Goal: Obtain resource: Download file/media

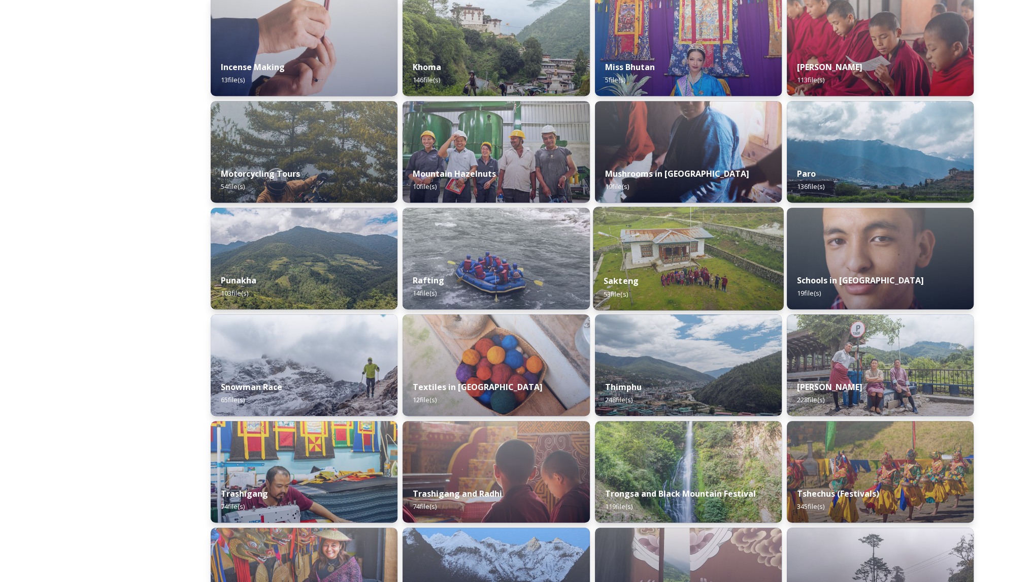
scroll to position [597, 0]
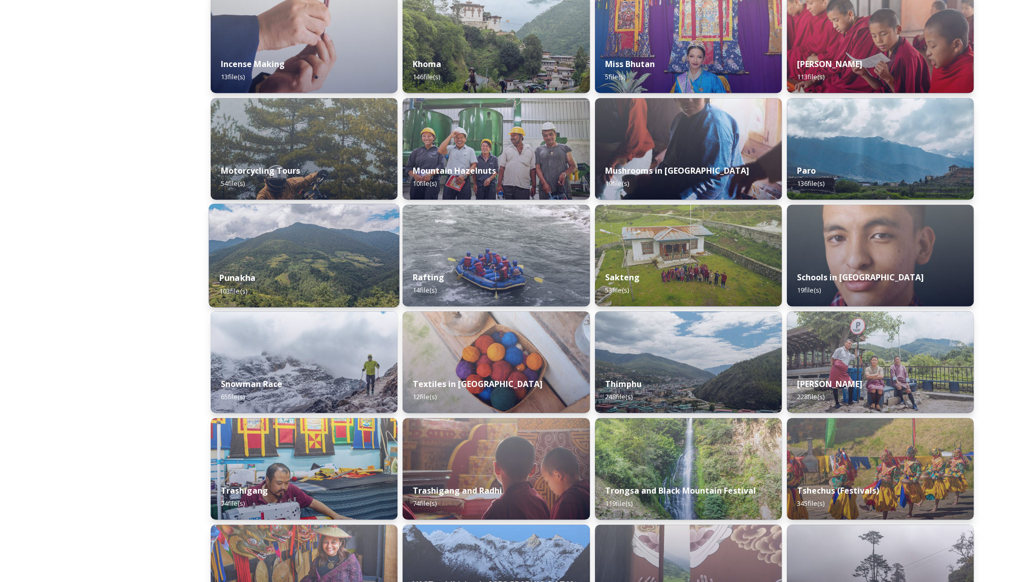
click at [325, 265] on div "Punakha 103 file(s)" at bounding box center [304, 284] width 191 height 46
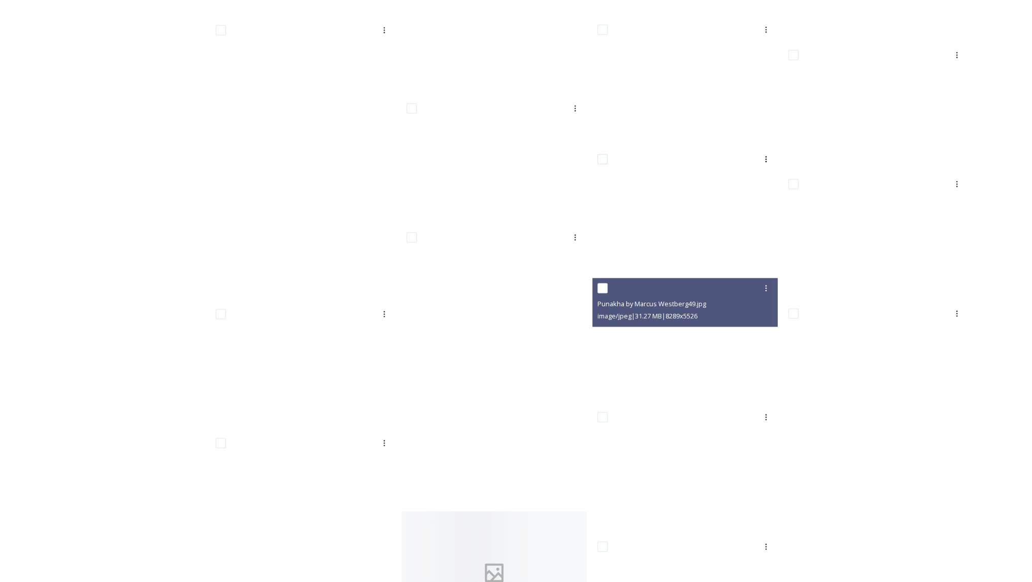
scroll to position [2573, 0]
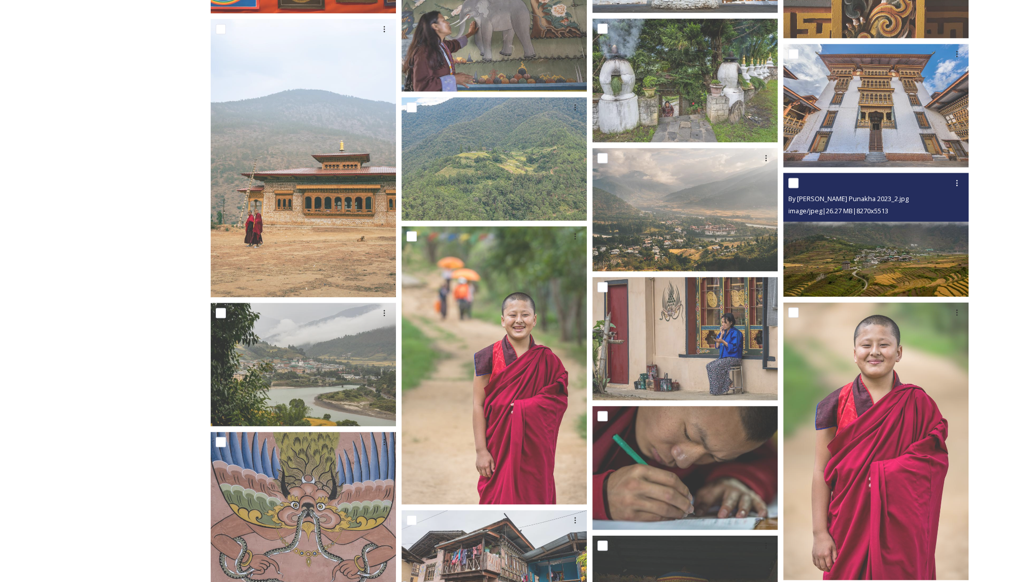
click at [880, 263] on img at bounding box center [875, 235] width 185 height 124
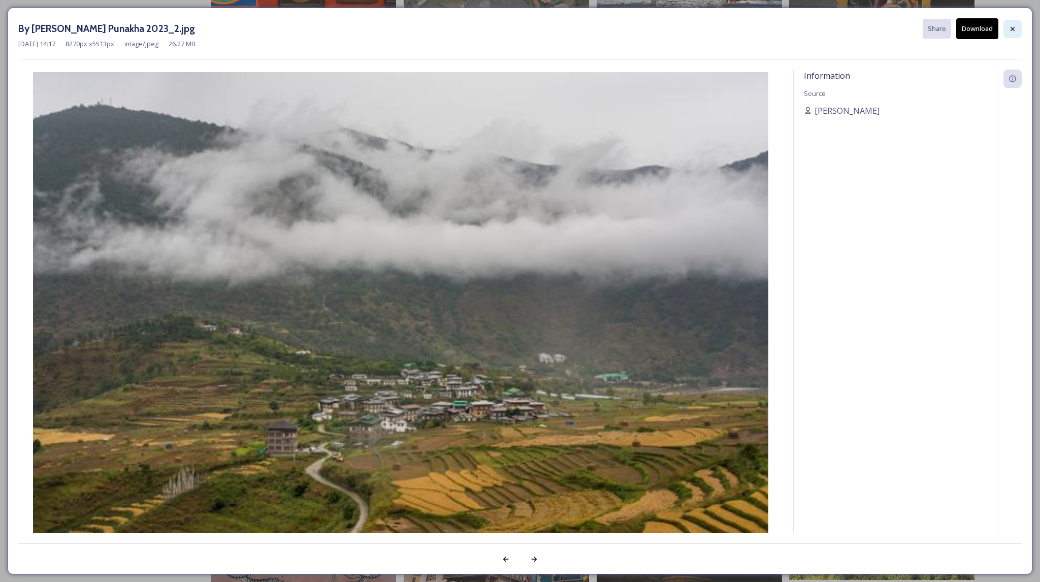
click at [1013, 26] on icon at bounding box center [1012, 29] width 8 height 8
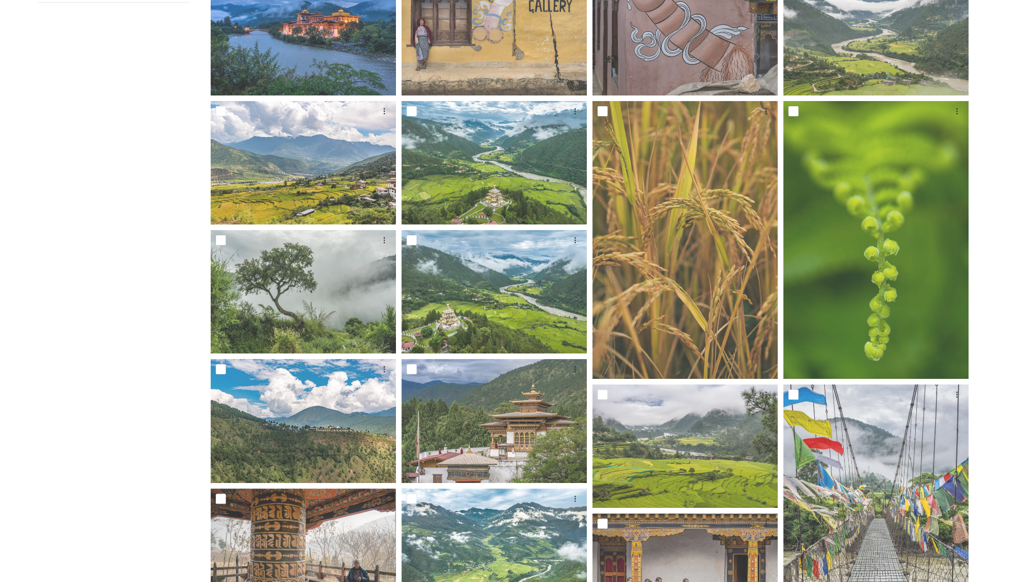
scroll to position [0, 0]
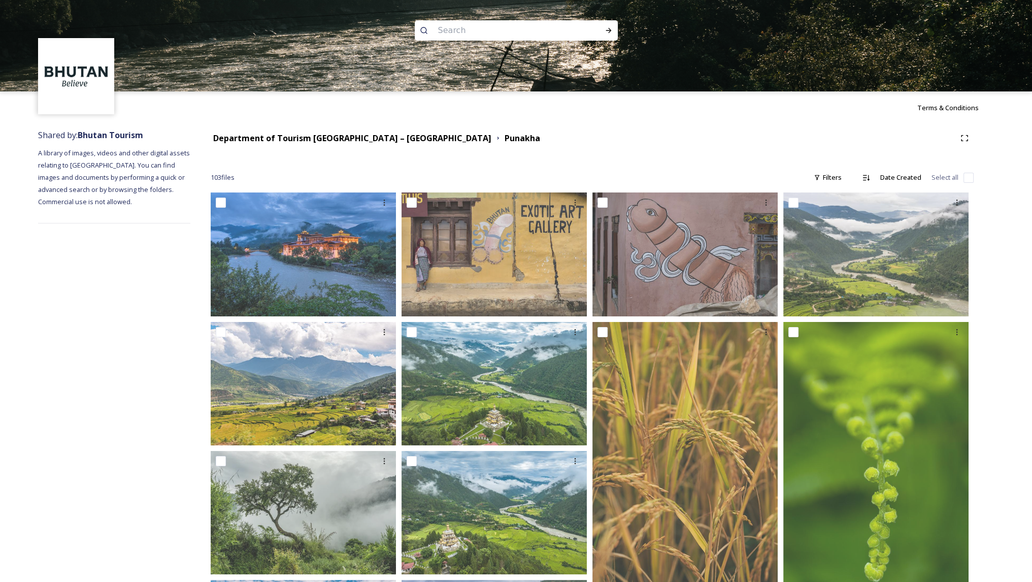
click at [327, 131] on div "Department of Tourism [GEOGRAPHIC_DATA] – [GEOGRAPHIC_DATA] [GEOGRAPHIC_DATA]" at bounding box center [592, 138] width 763 height 18
click at [321, 137] on strong "Department of Tourism [GEOGRAPHIC_DATA] – [GEOGRAPHIC_DATA]" at bounding box center [352, 137] width 278 height 11
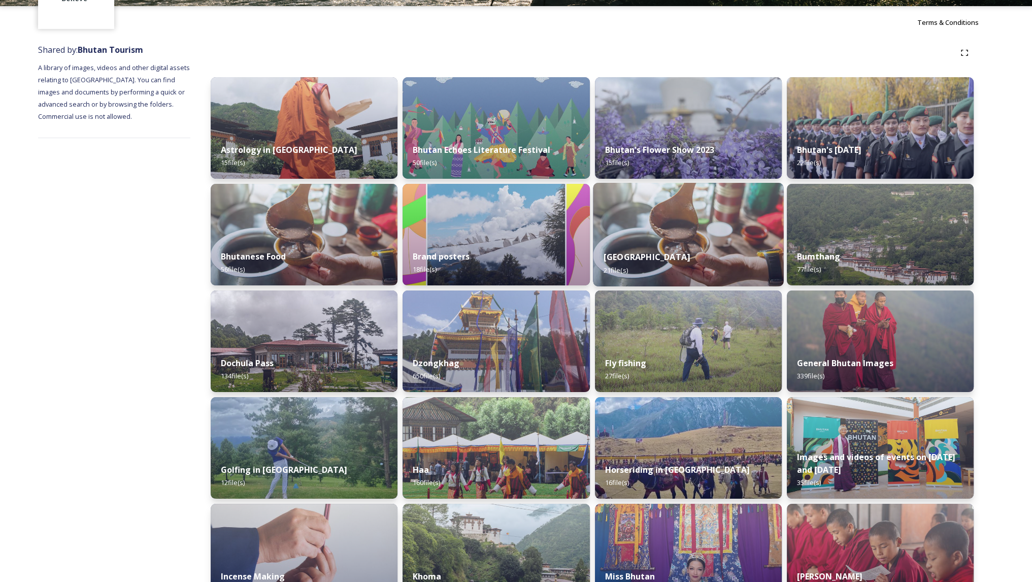
scroll to position [151, 0]
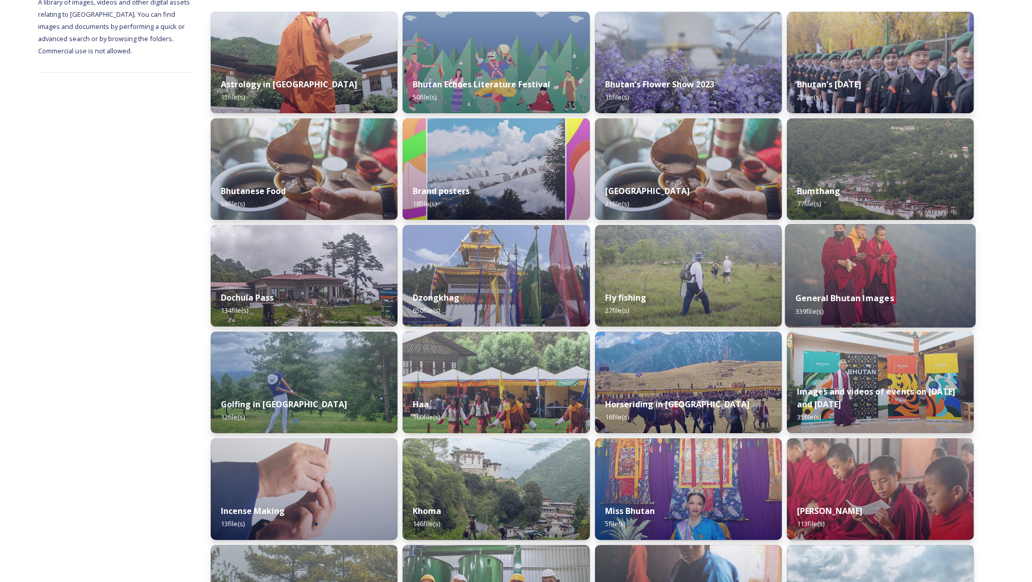
click at [863, 261] on img at bounding box center [880, 276] width 191 height 104
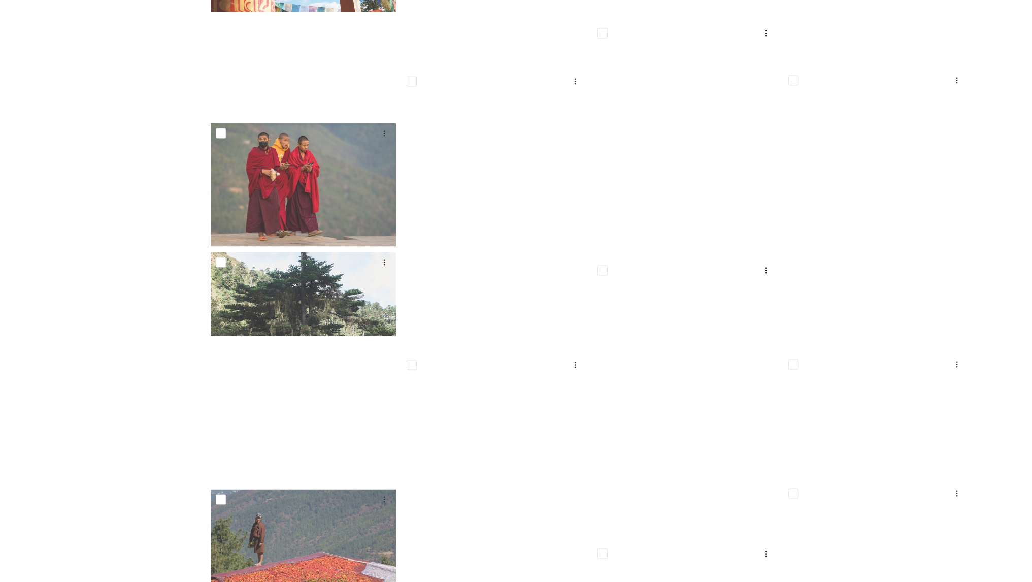
scroll to position [12395, 0]
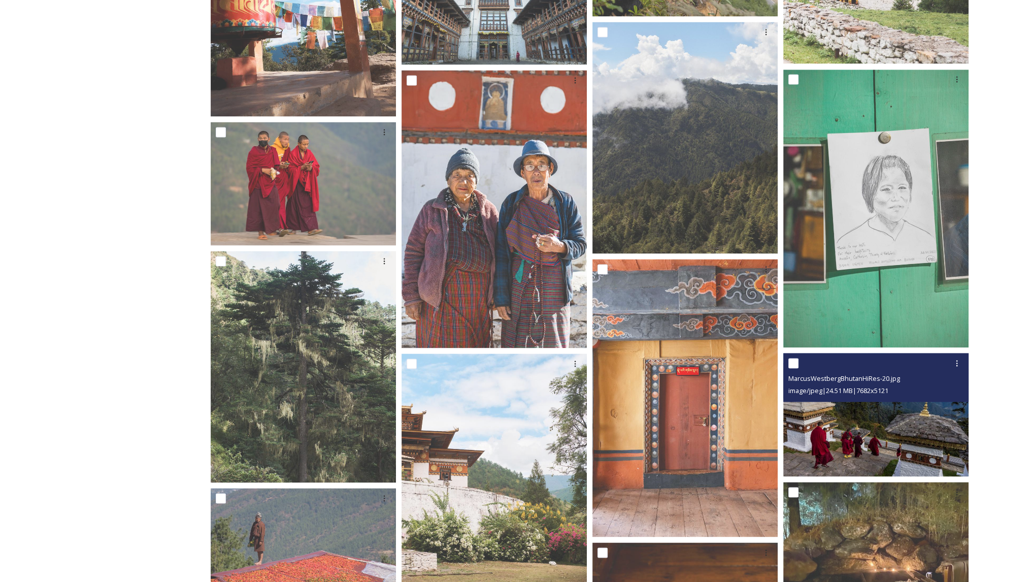
click at [940, 439] on img at bounding box center [875, 415] width 185 height 124
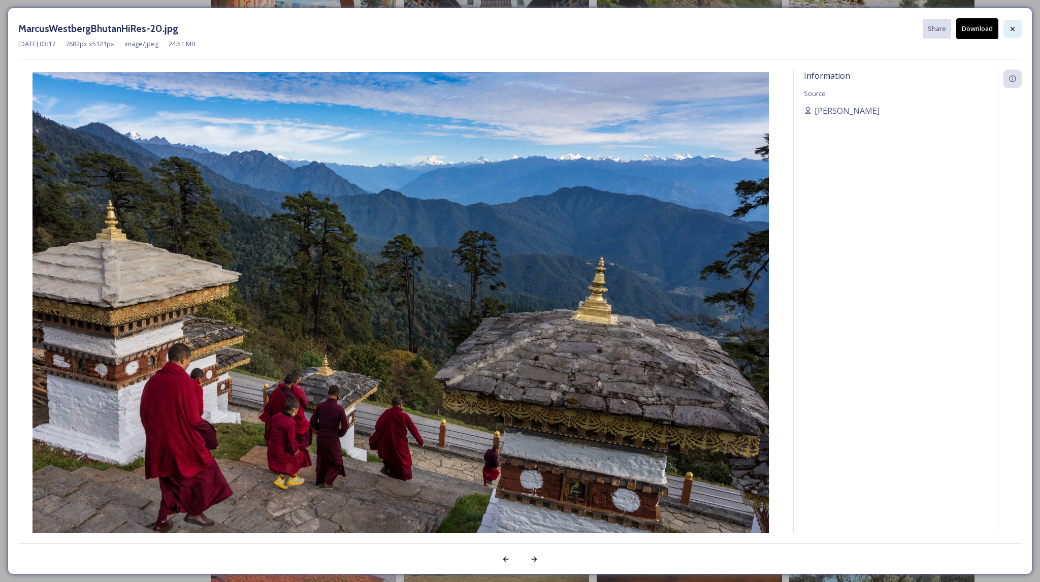
click at [1013, 29] on icon at bounding box center [1012, 29] width 8 height 8
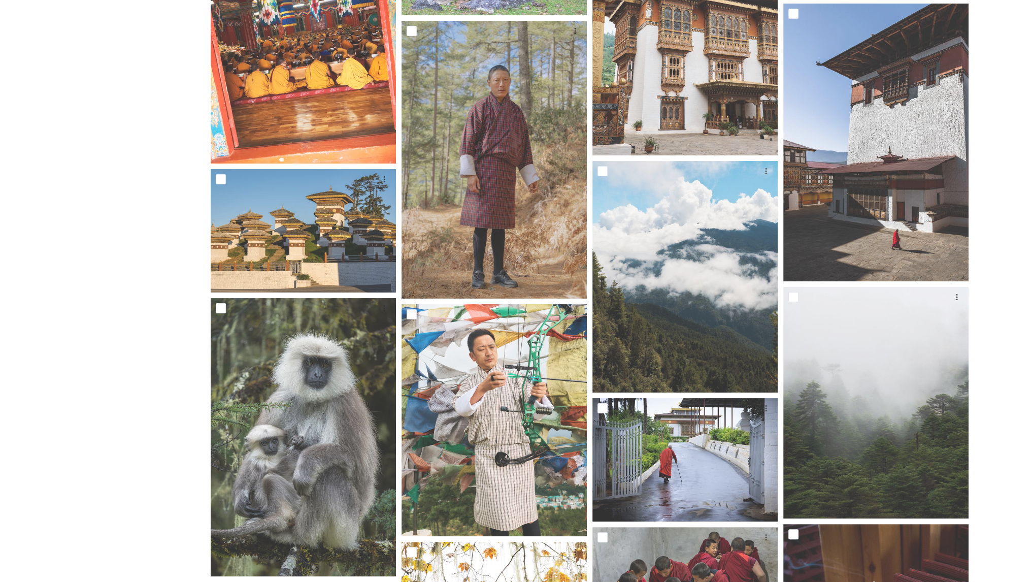
scroll to position [10559, 0]
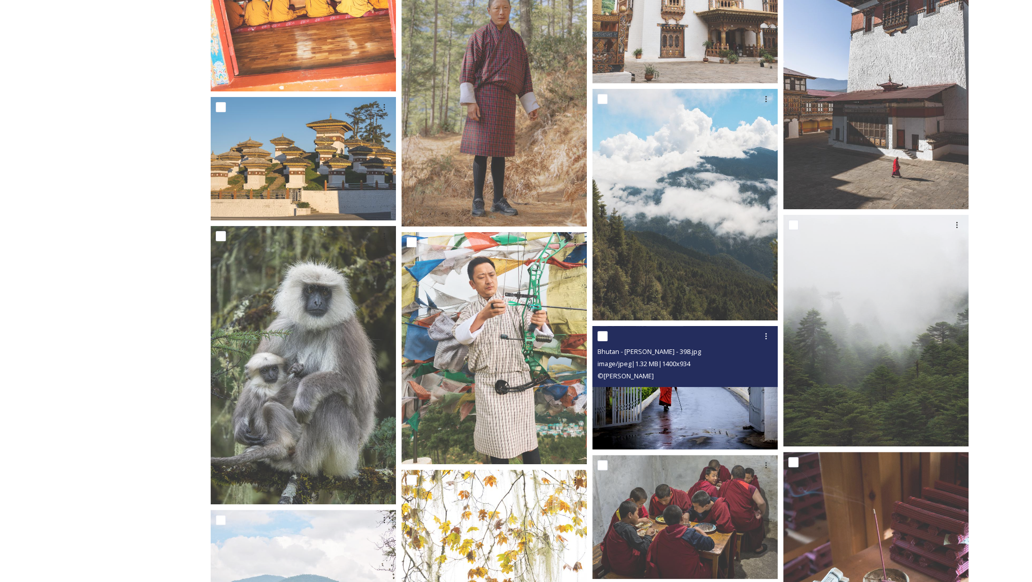
click at [675, 403] on img at bounding box center [684, 388] width 185 height 124
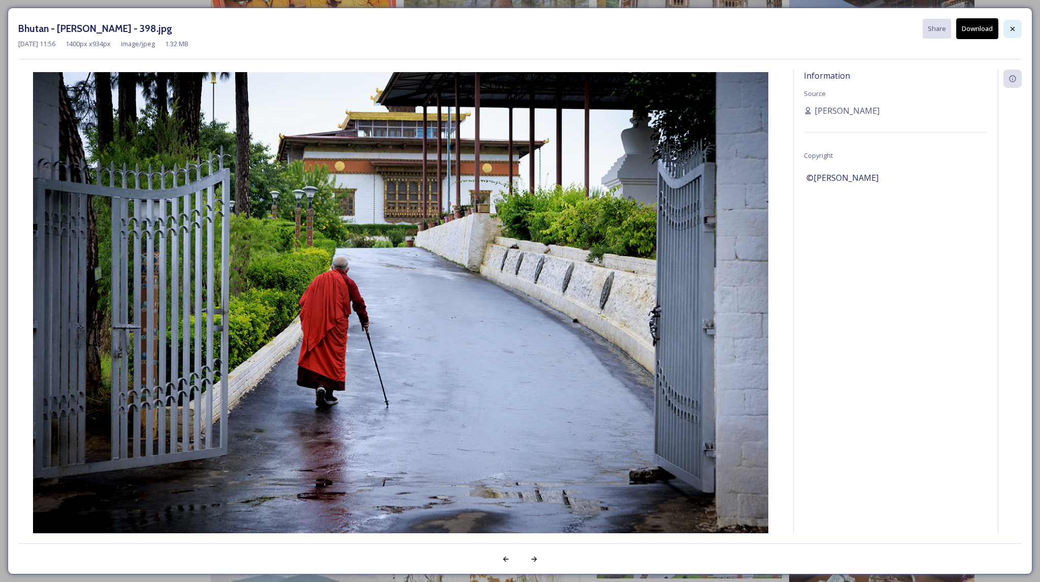
click at [1013, 29] on icon at bounding box center [1012, 29] width 8 height 8
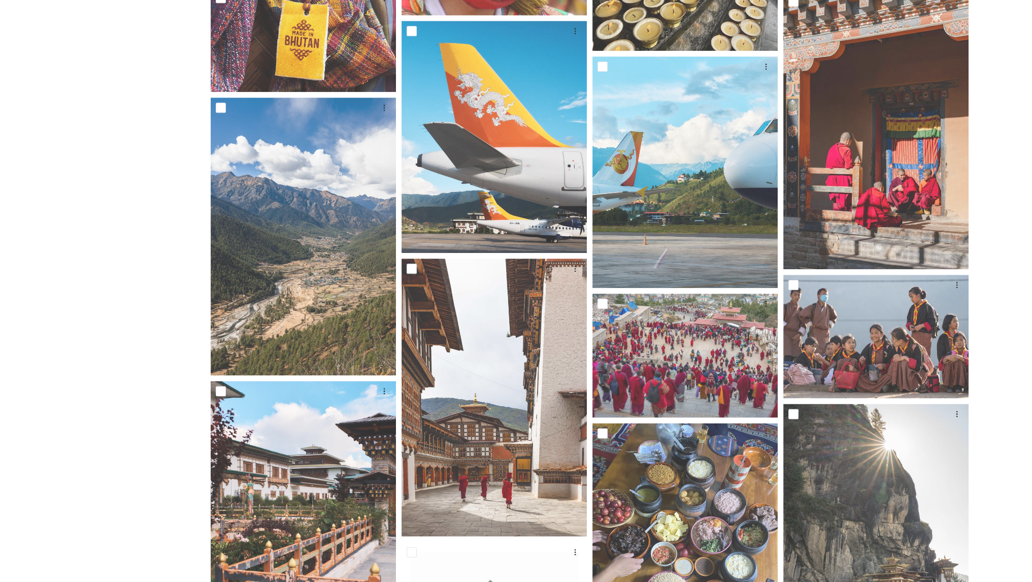
scroll to position [1625, 0]
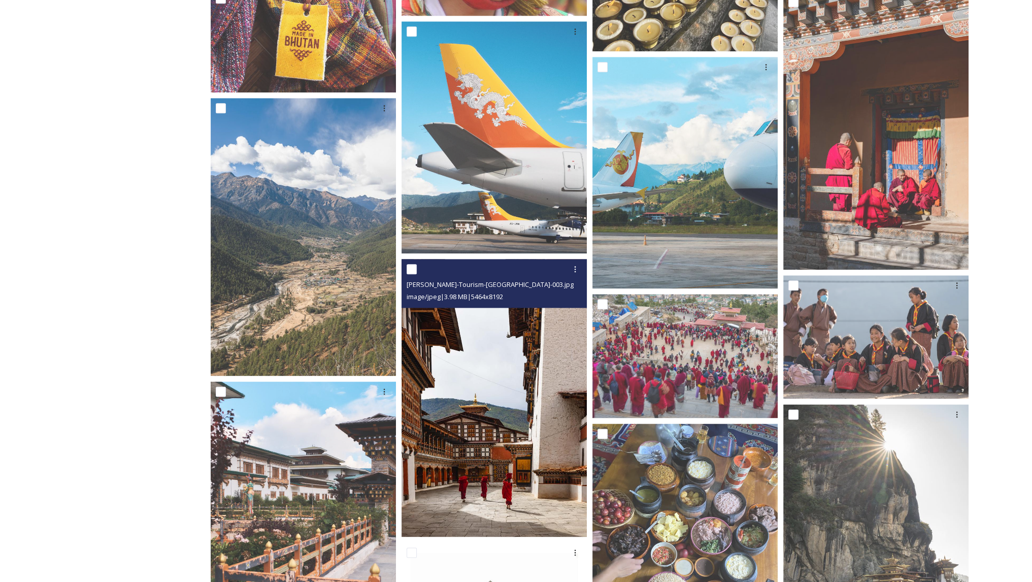
click at [541, 385] on img at bounding box center [493, 398] width 185 height 278
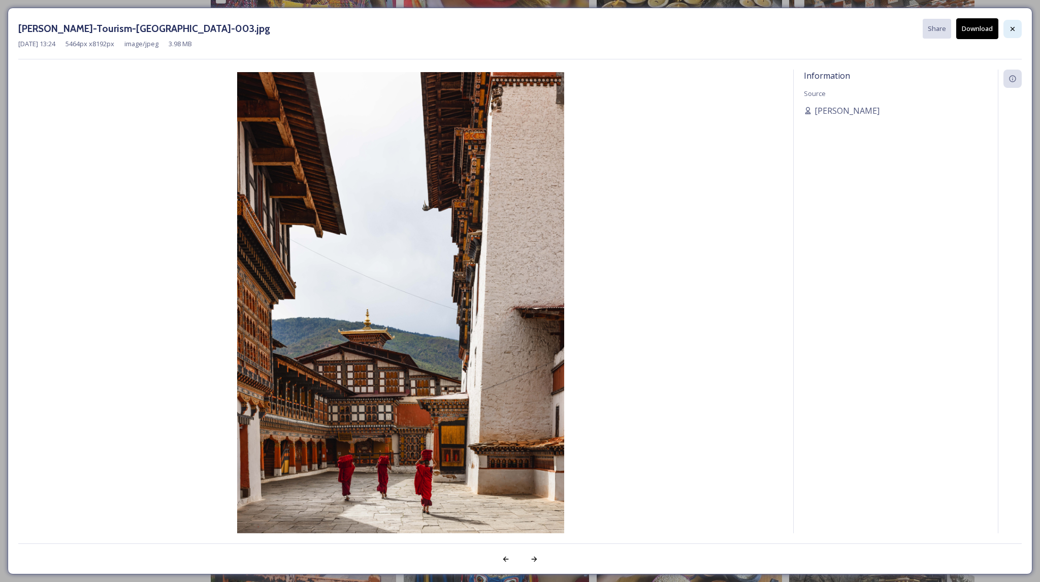
click at [1013, 25] on icon at bounding box center [1012, 29] width 8 height 8
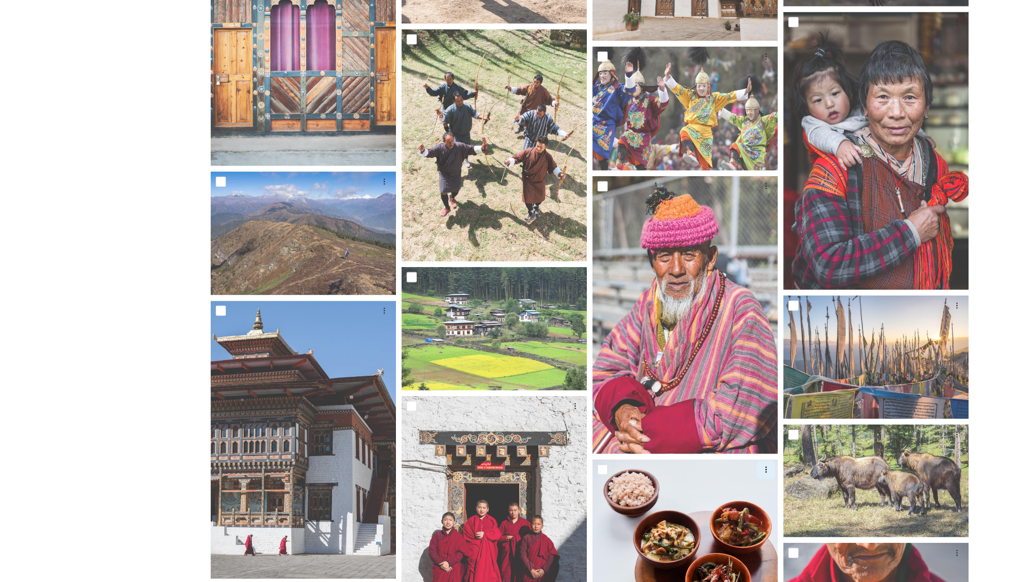
scroll to position [3125, 0]
